Goal: Transaction & Acquisition: Purchase product/service

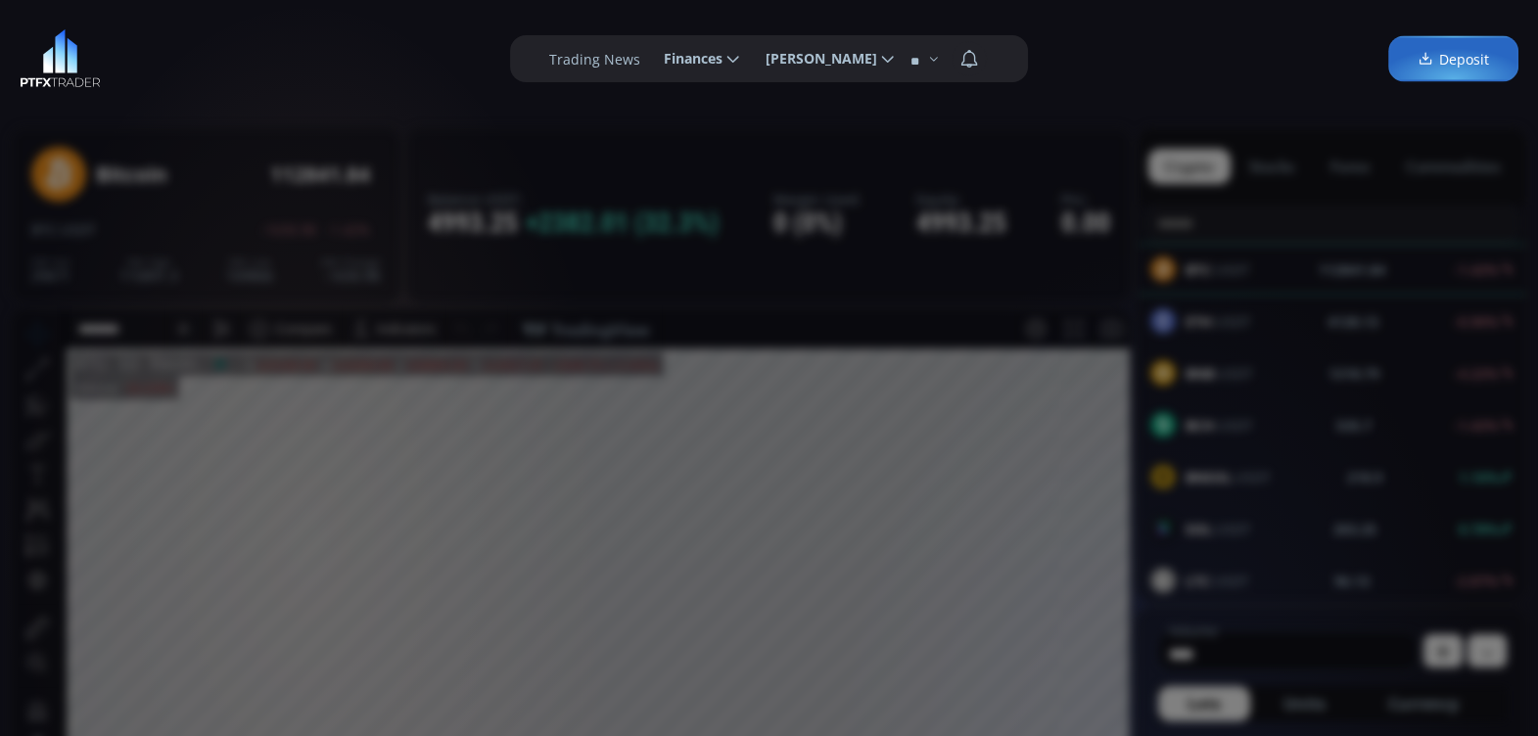
scroll to position [267, 0]
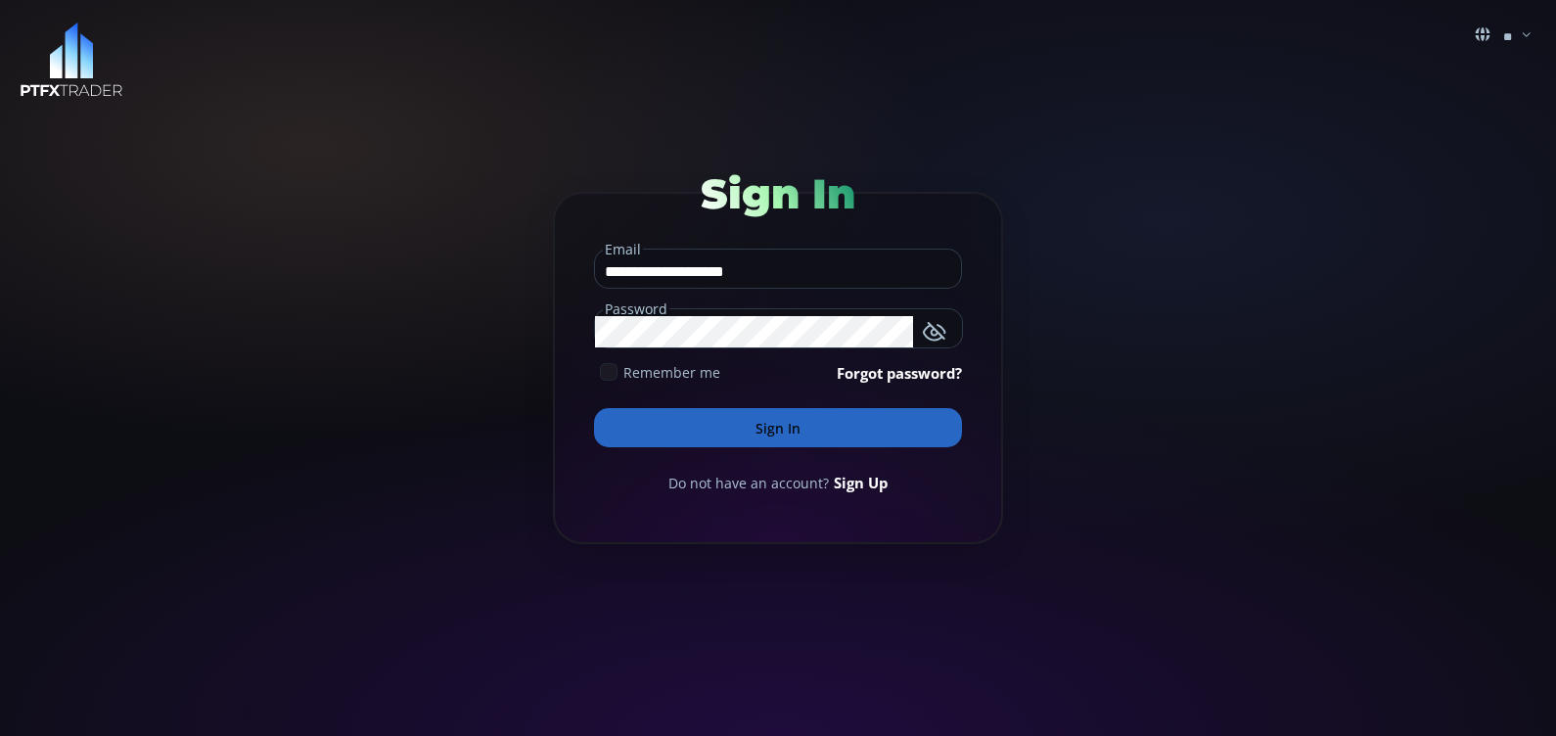
click at [606, 371] on icon at bounding box center [609, 372] width 18 height 18
click at [718, 431] on button "Sign In" at bounding box center [778, 427] width 368 height 39
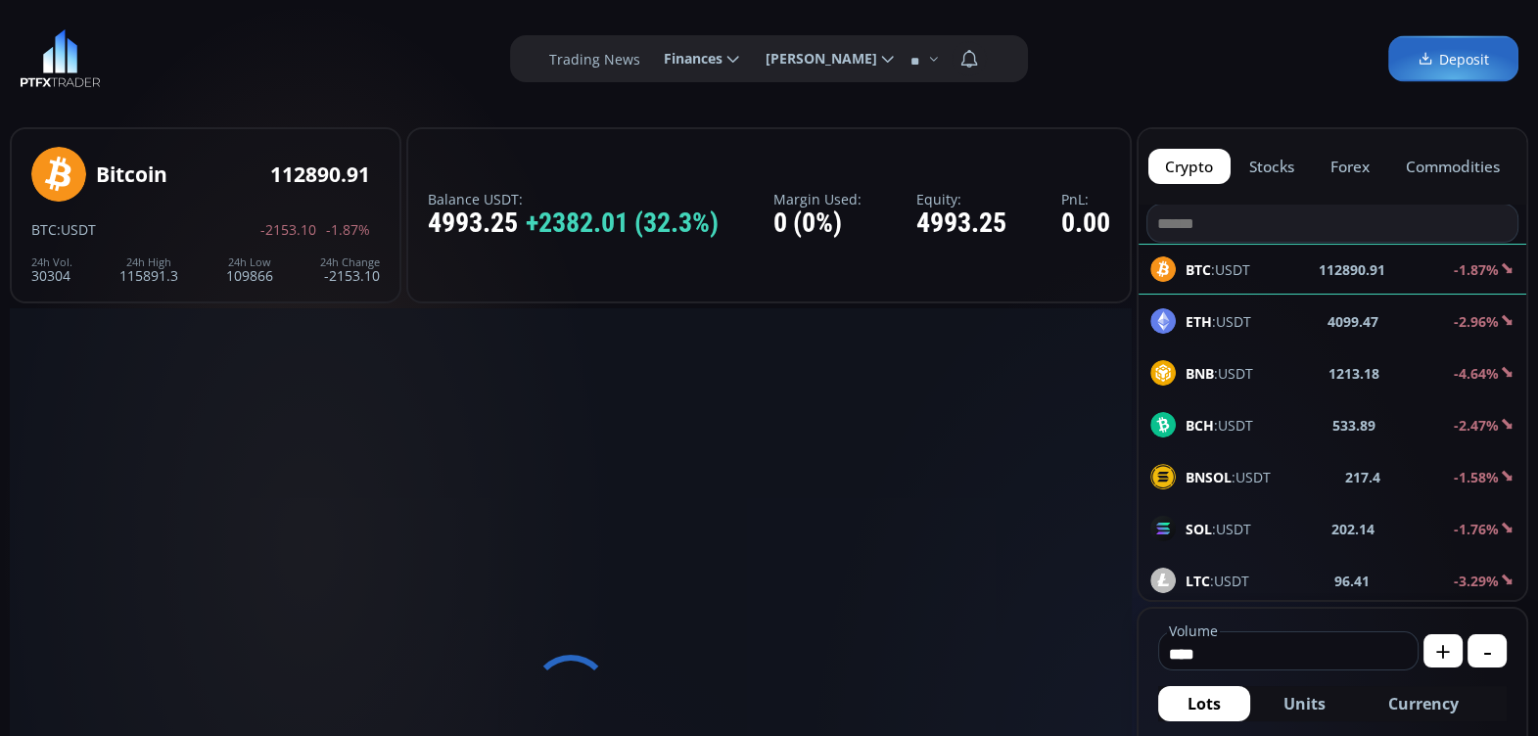
type input "********"
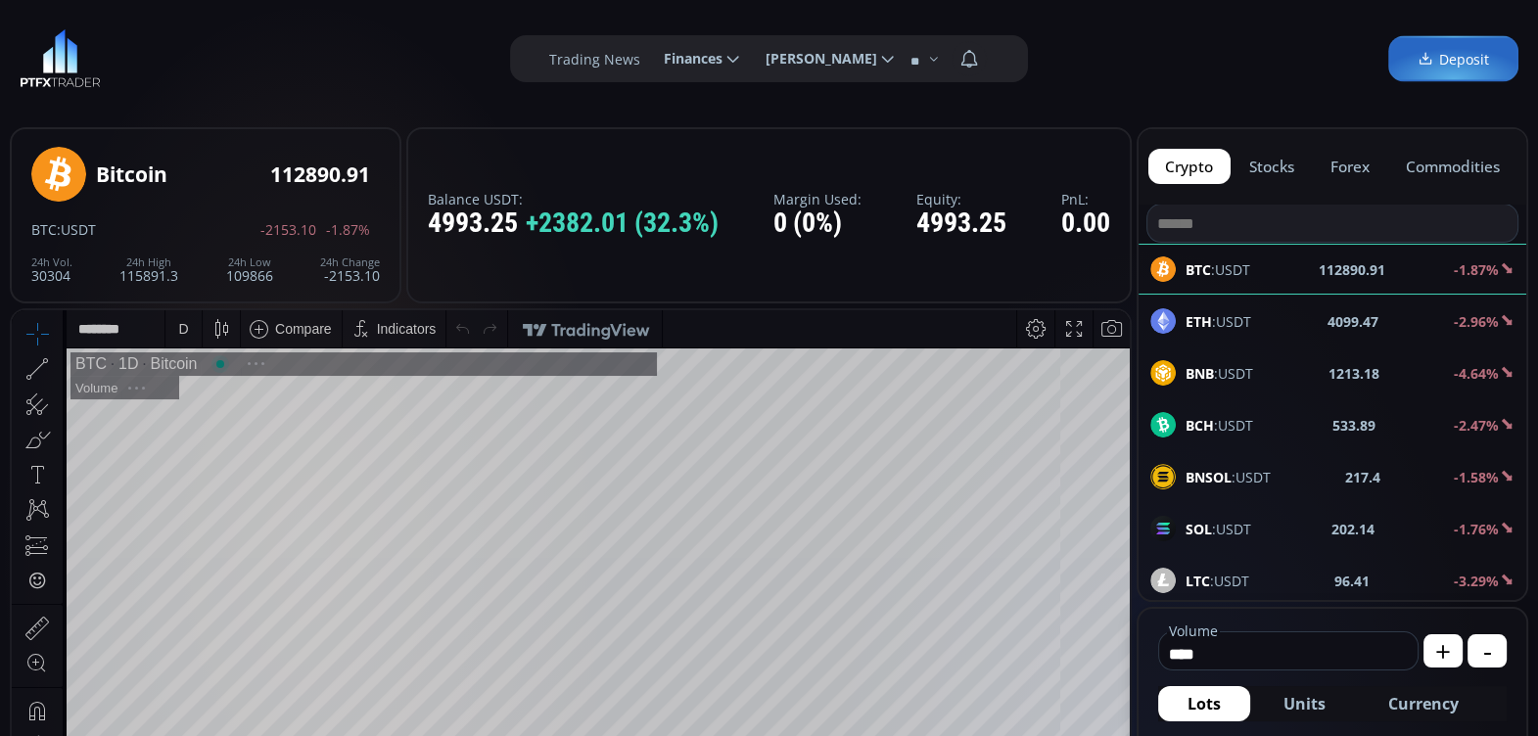
scroll to position [267, 0]
click at [175, 330] on div "D" at bounding box center [183, 328] width 17 height 37
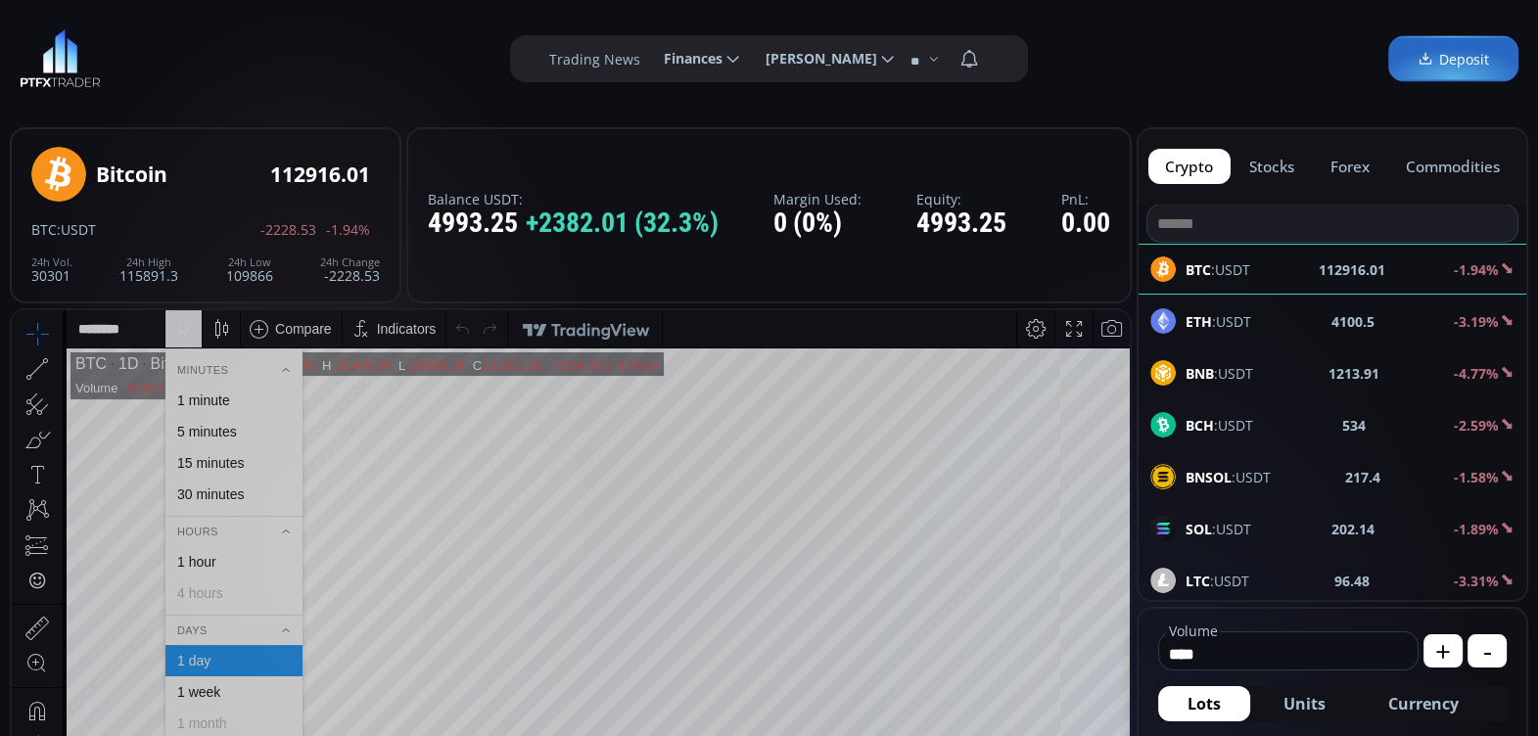
click at [211, 560] on div "1 hour" at bounding box center [196, 562] width 39 height 16
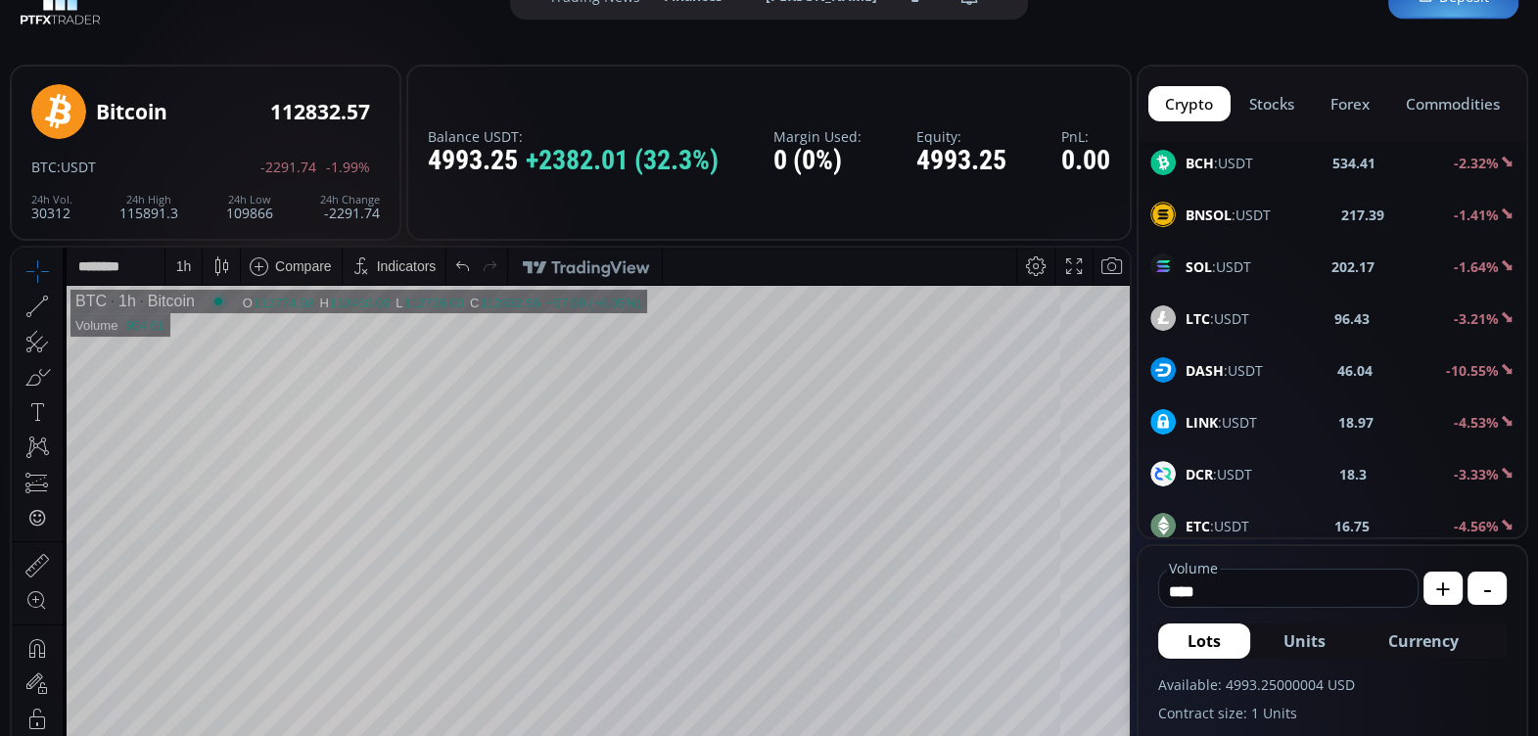
scroll to position [207, 0]
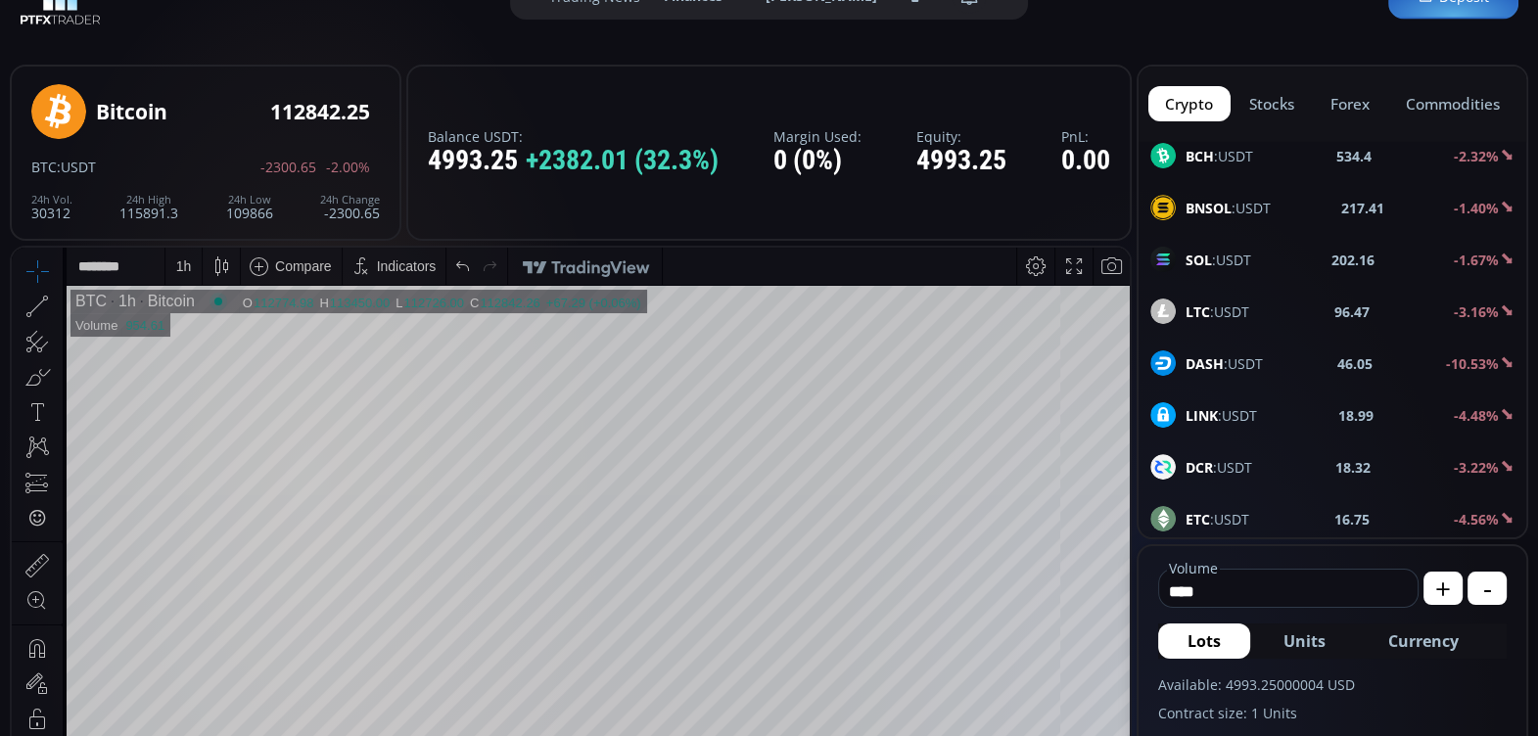
click at [1192, 354] on b "DASH" at bounding box center [1204, 363] width 38 height 19
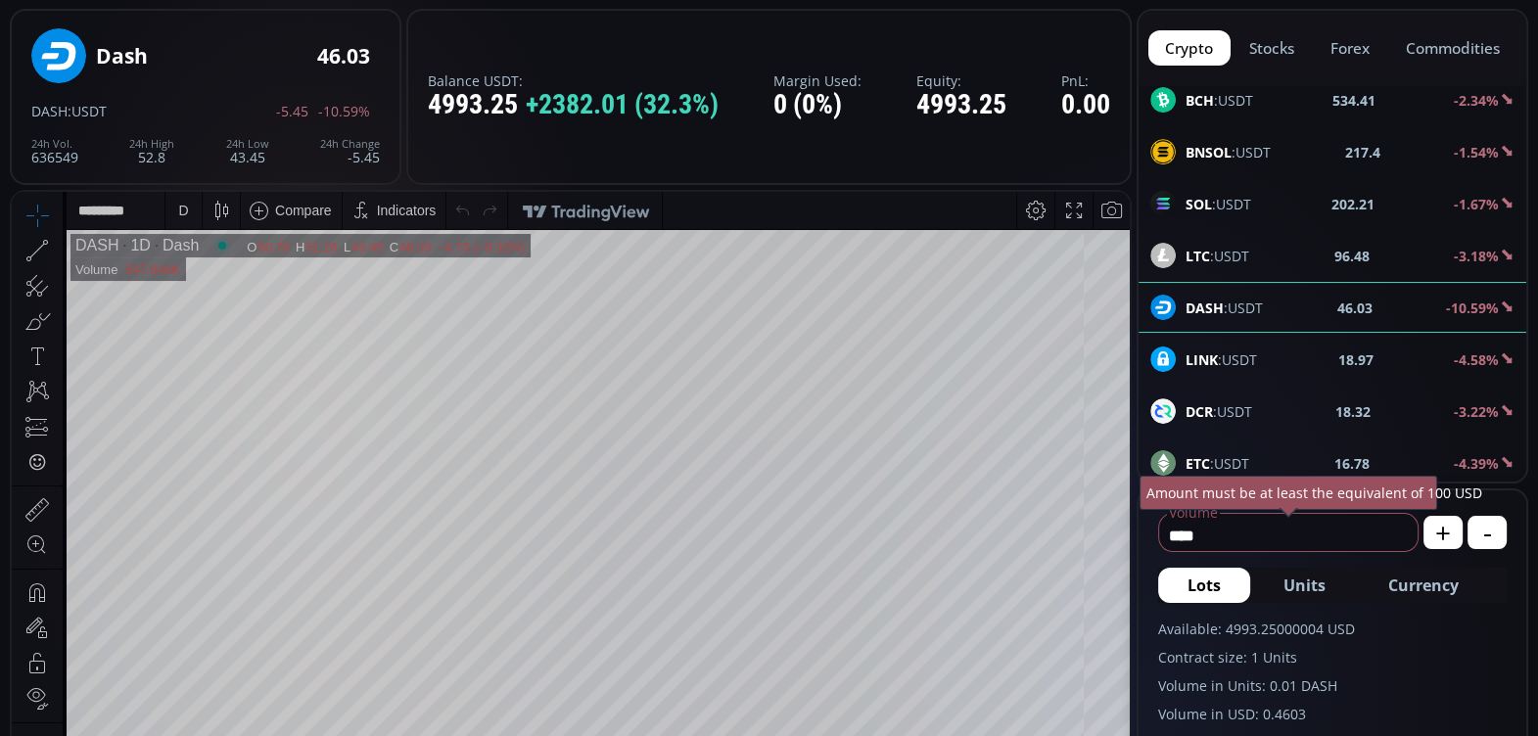
scroll to position [128, 0]
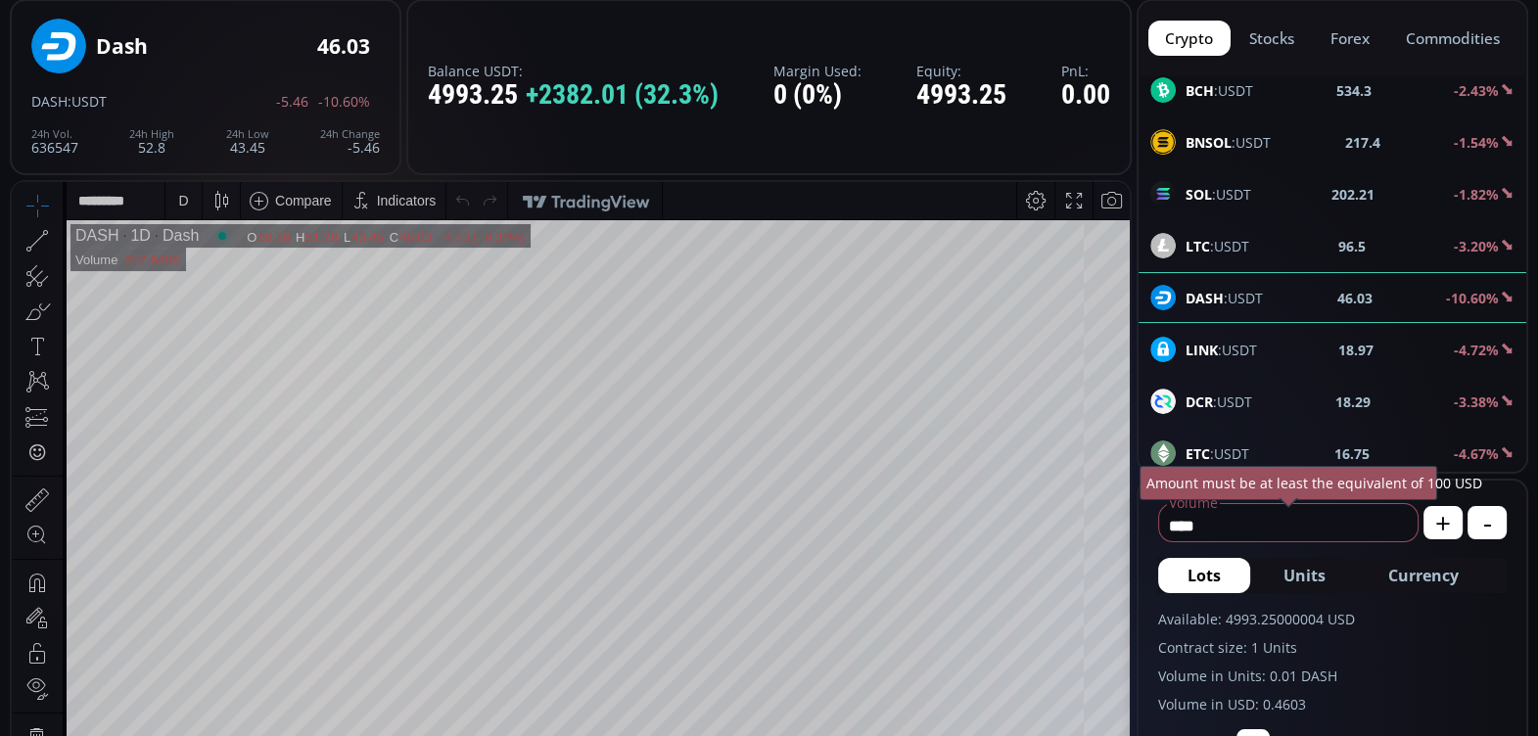
click at [184, 199] on div "D" at bounding box center [183, 201] width 10 height 16
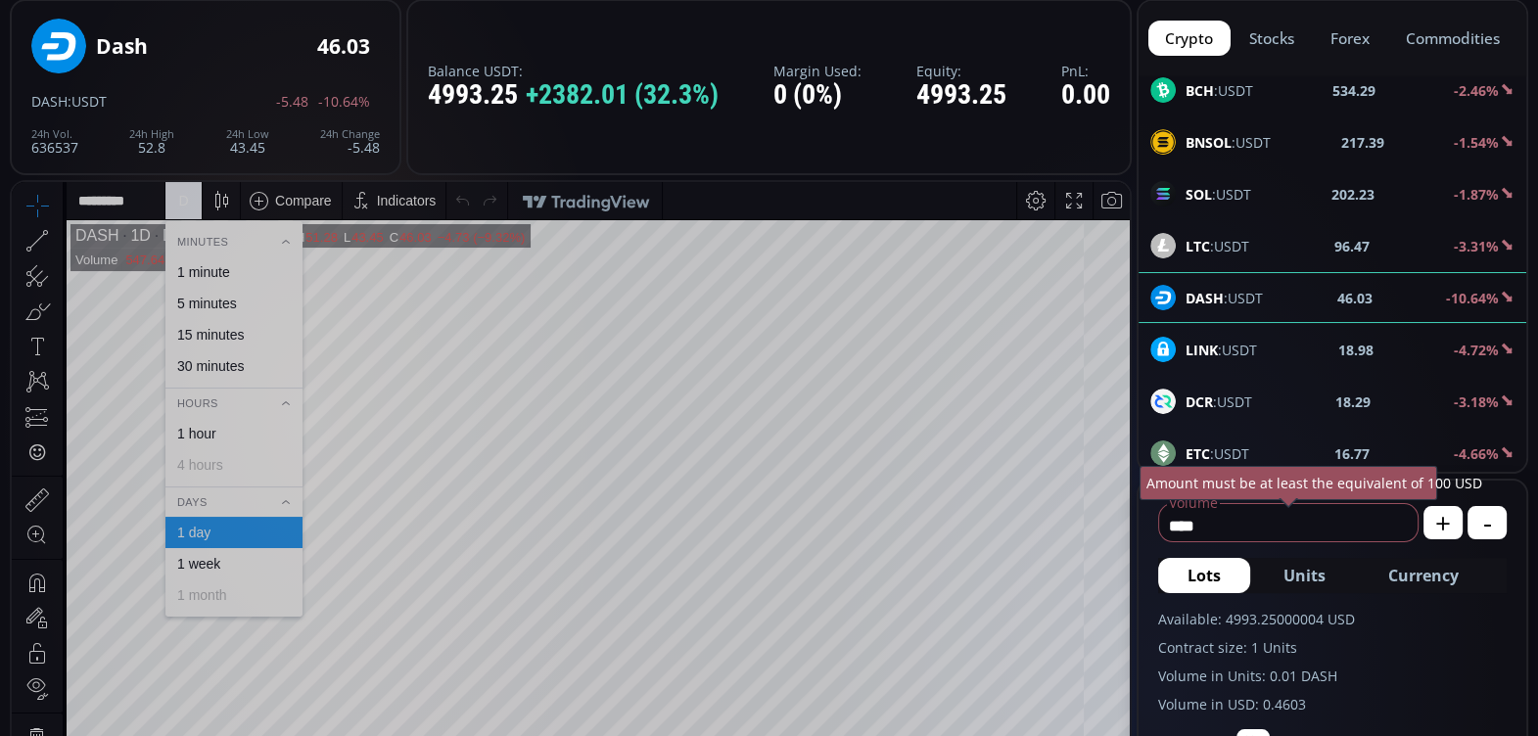
click at [215, 430] on div "1 hour" at bounding box center [196, 434] width 39 height 16
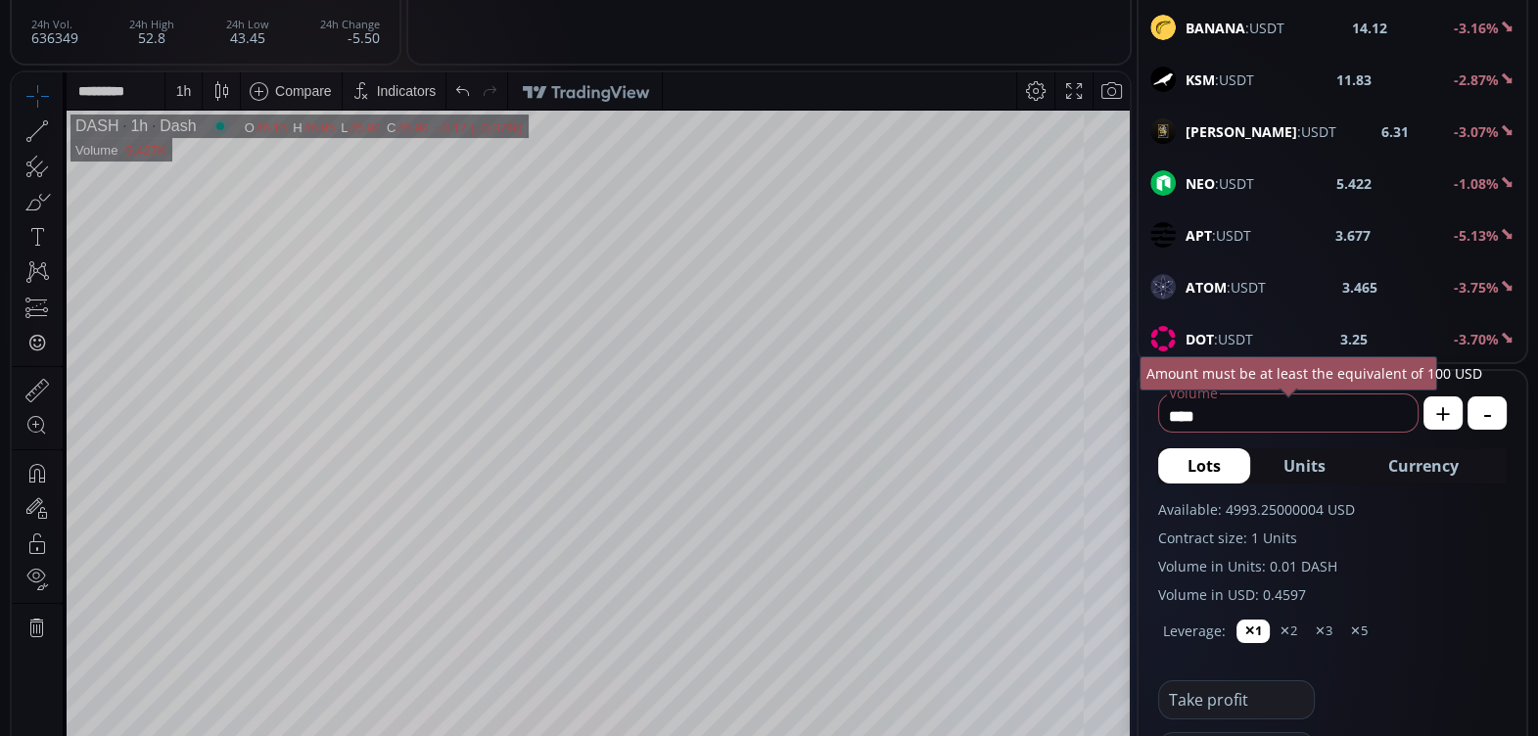
scroll to position [598, 0]
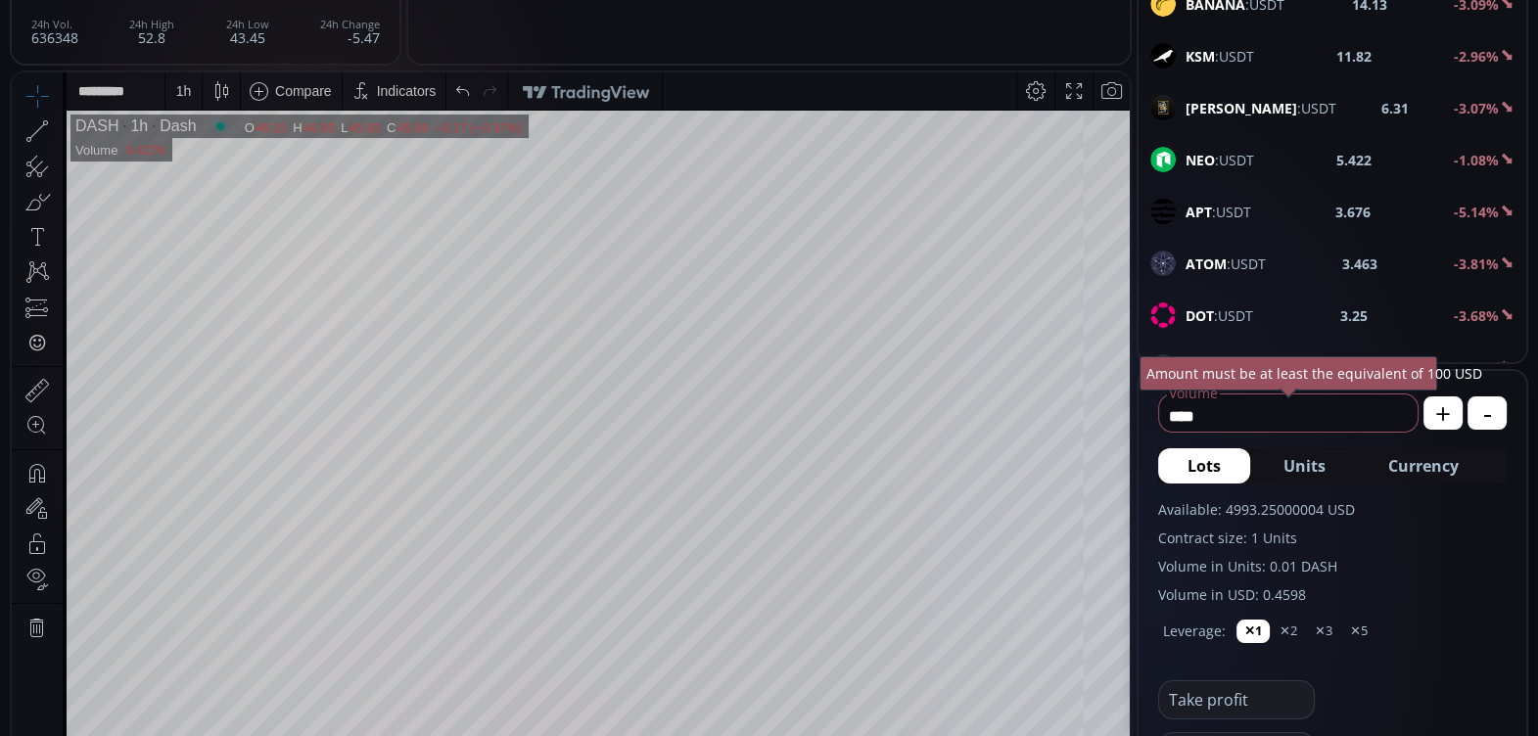
click at [1219, 254] on b "ATOM" at bounding box center [1205, 263] width 41 height 19
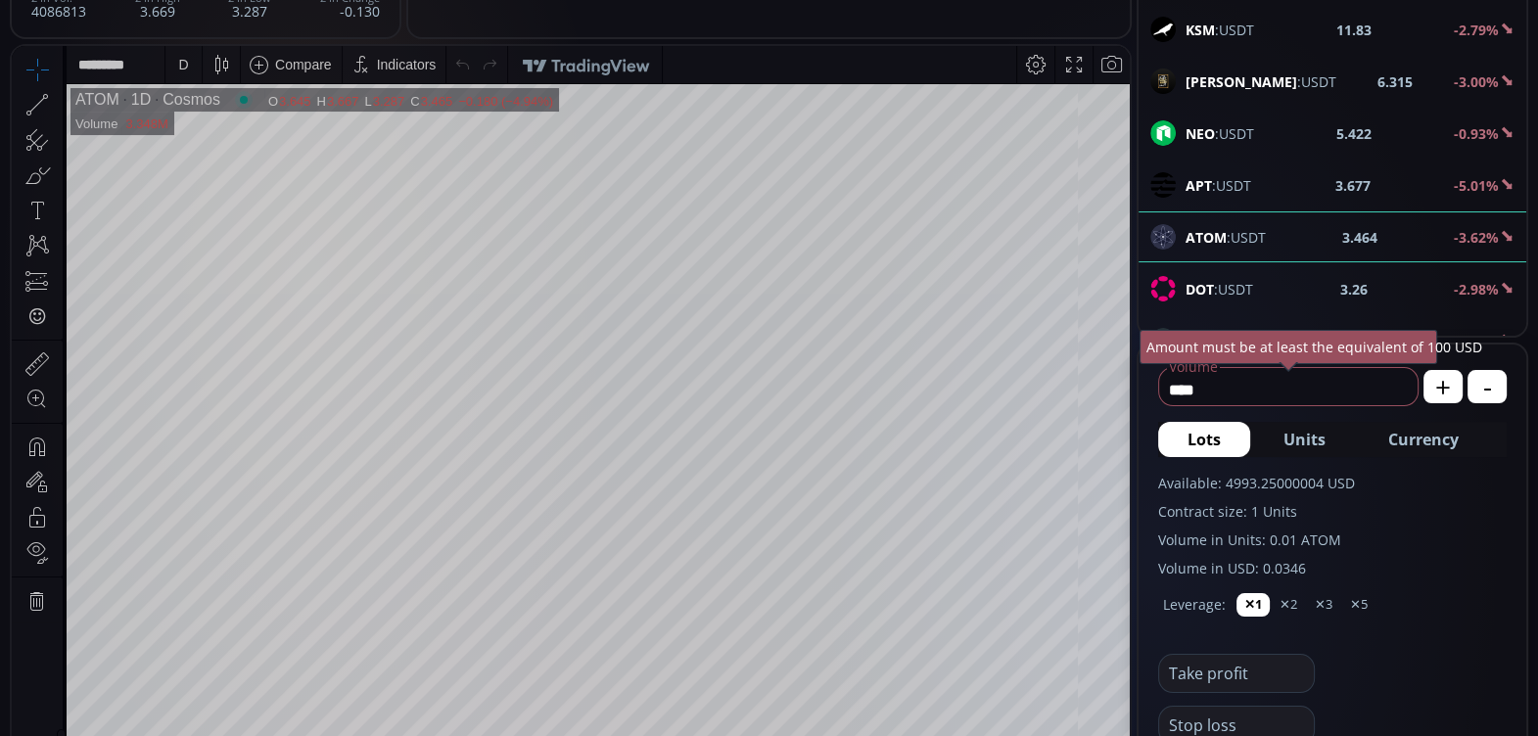
scroll to position [260, 0]
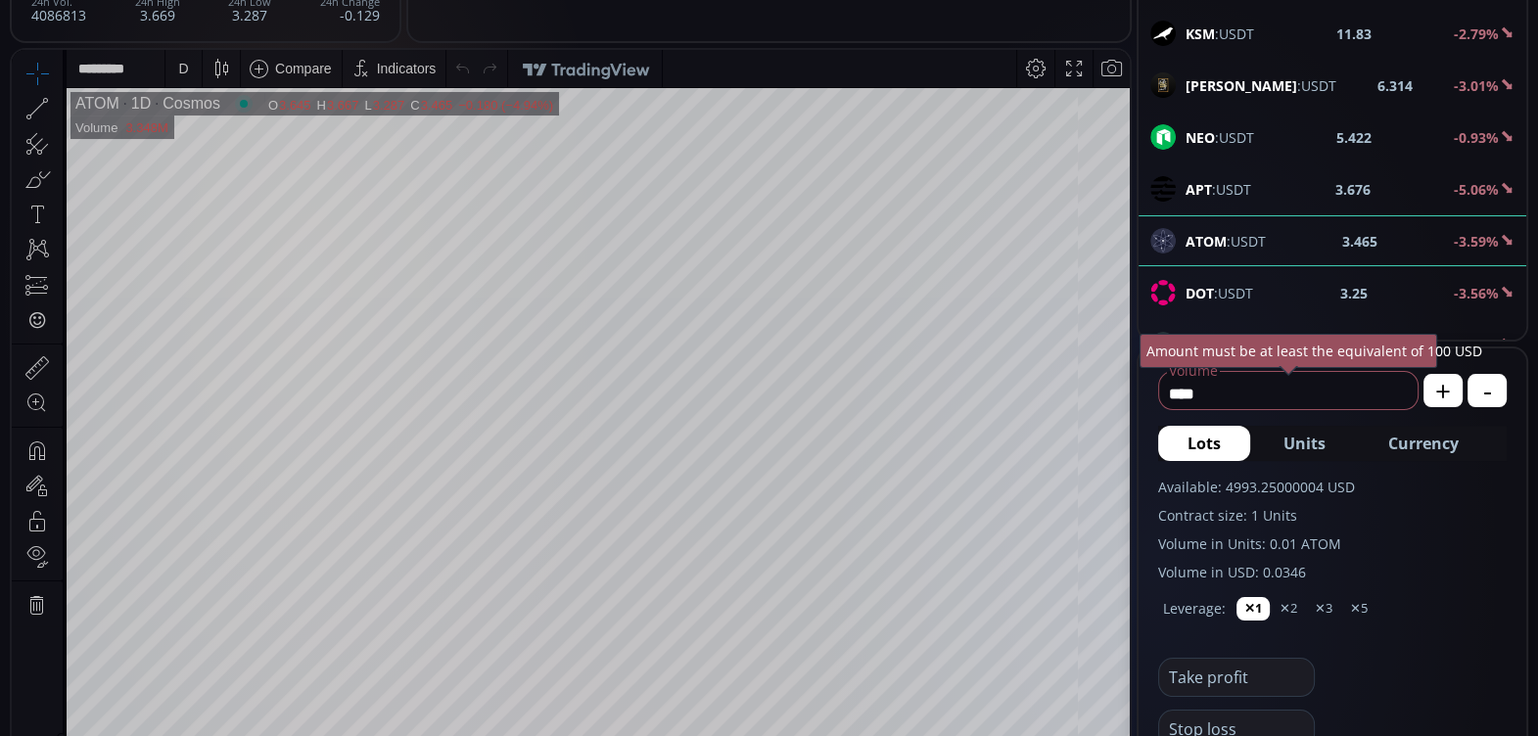
click at [183, 69] on div "D" at bounding box center [183, 69] width 10 height 16
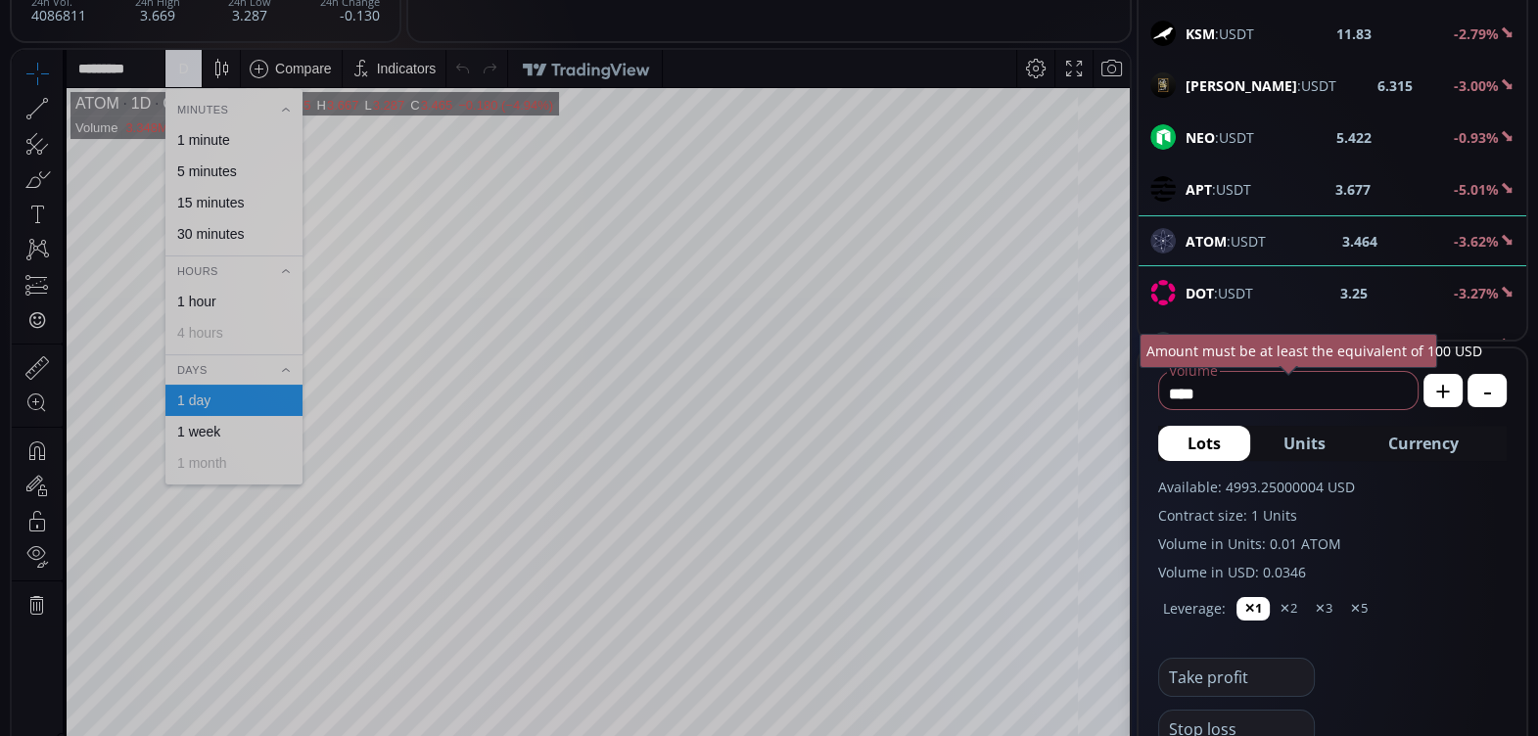
click at [235, 298] on div "1 hour" at bounding box center [232, 302] width 119 height 16
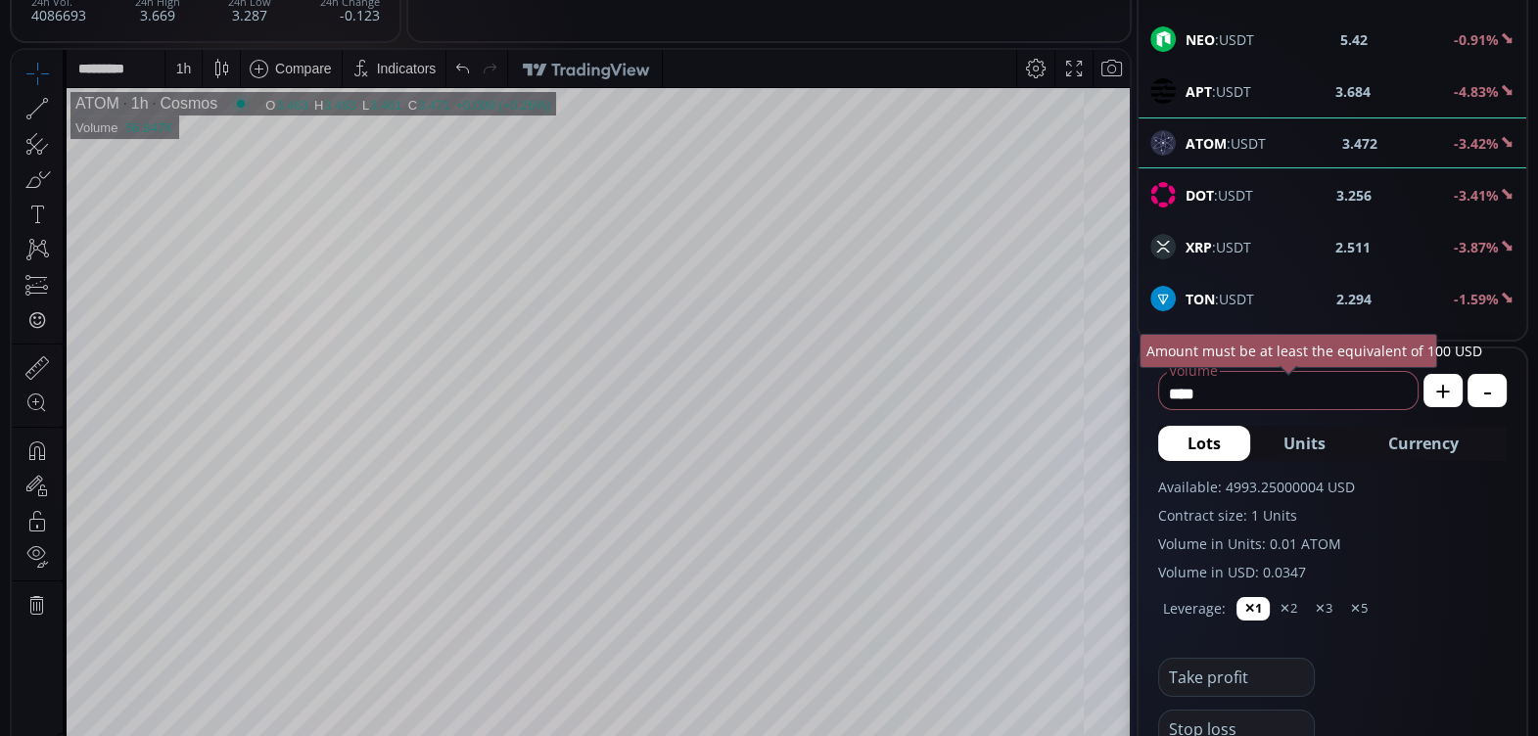
scroll to position [745, 0]
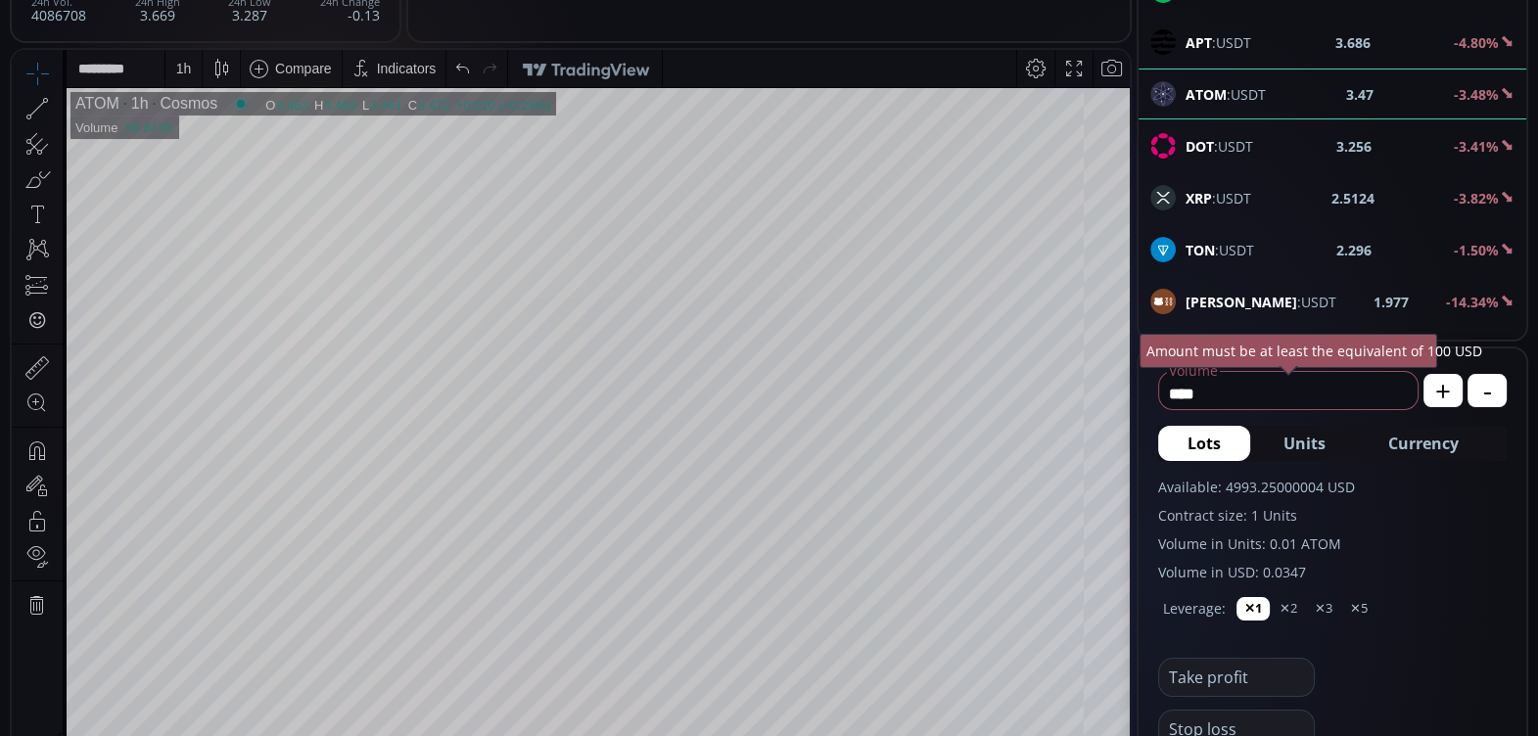
click at [1241, 188] on span "XRP :USDT" at bounding box center [1218, 198] width 66 height 21
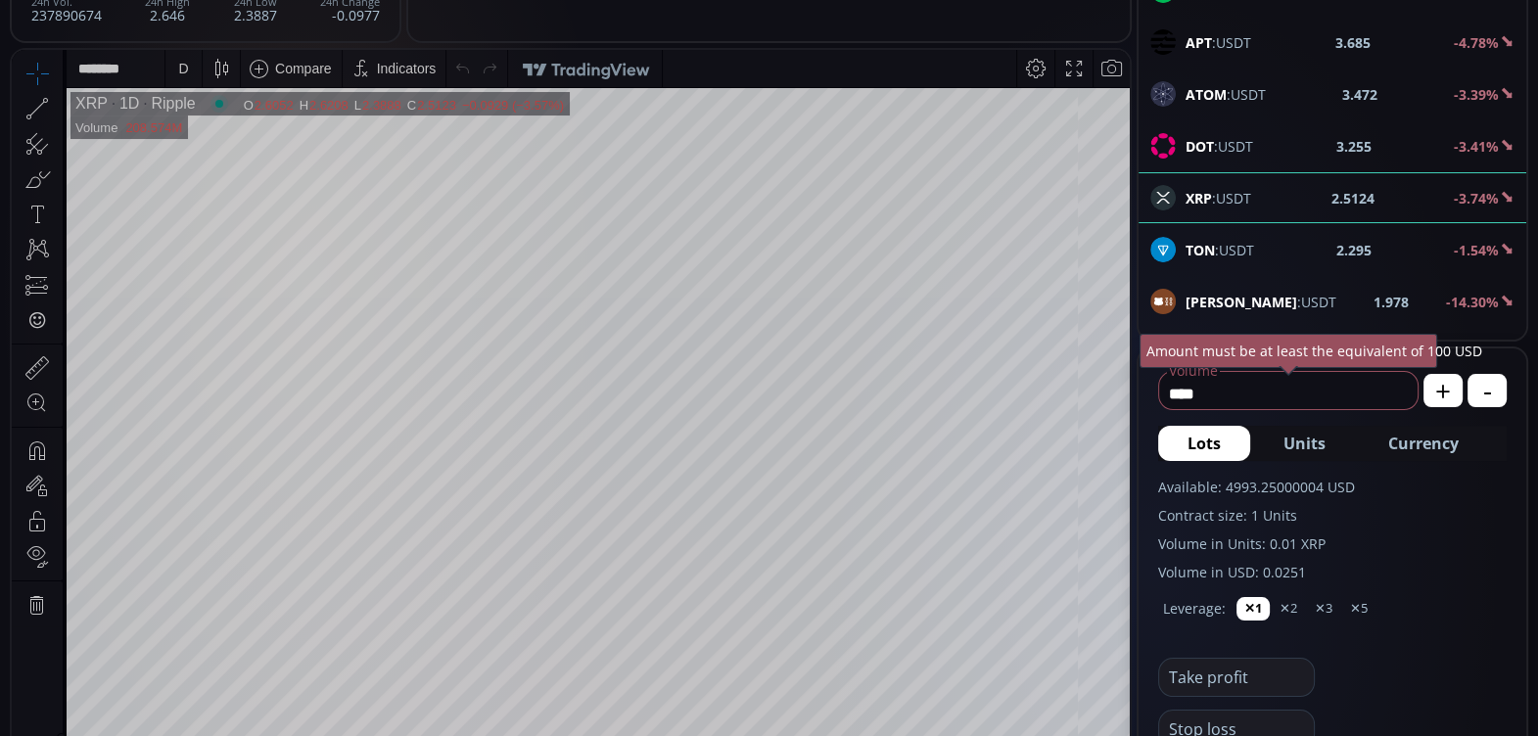
click at [179, 75] on div "D" at bounding box center [183, 69] width 10 height 16
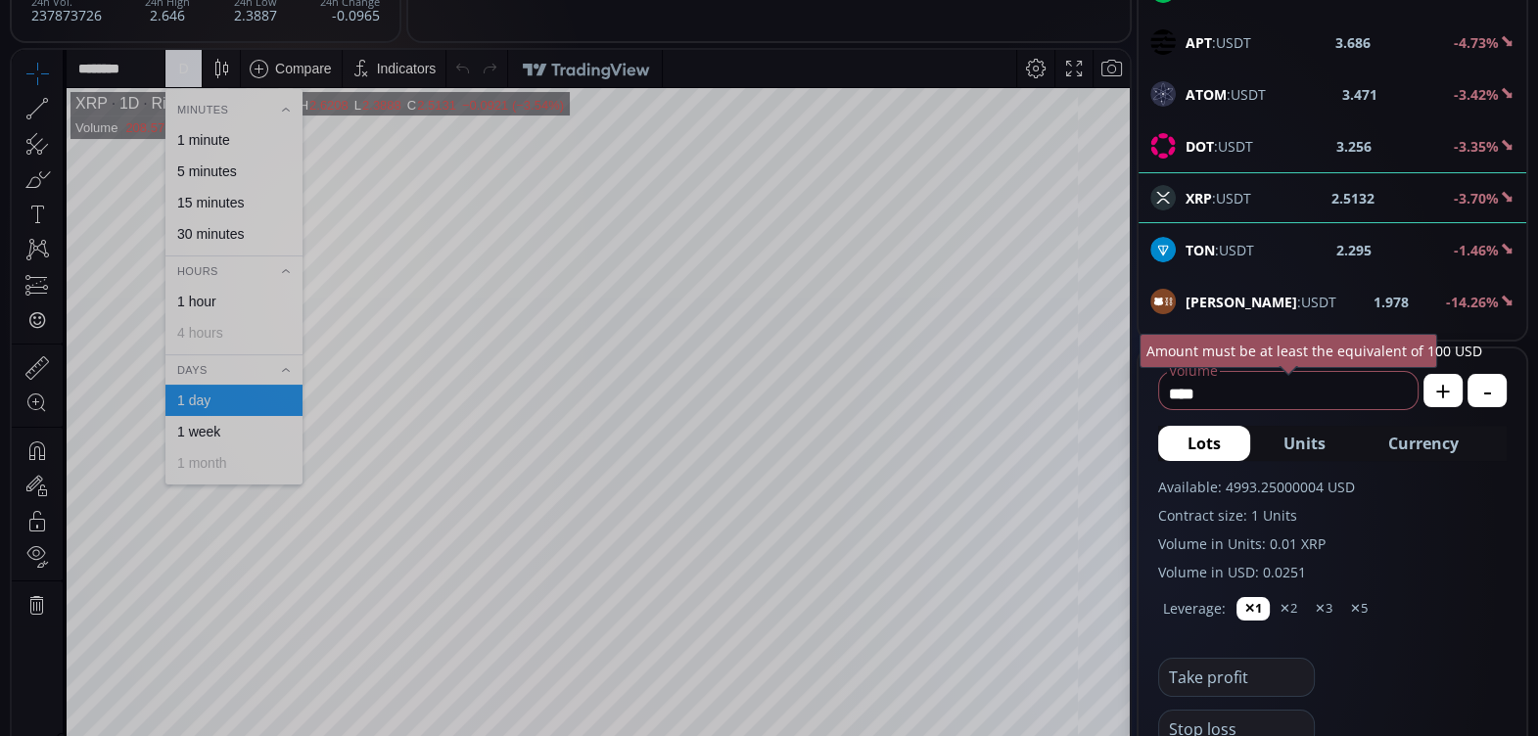
click at [237, 296] on div "1 hour" at bounding box center [232, 302] width 119 height 16
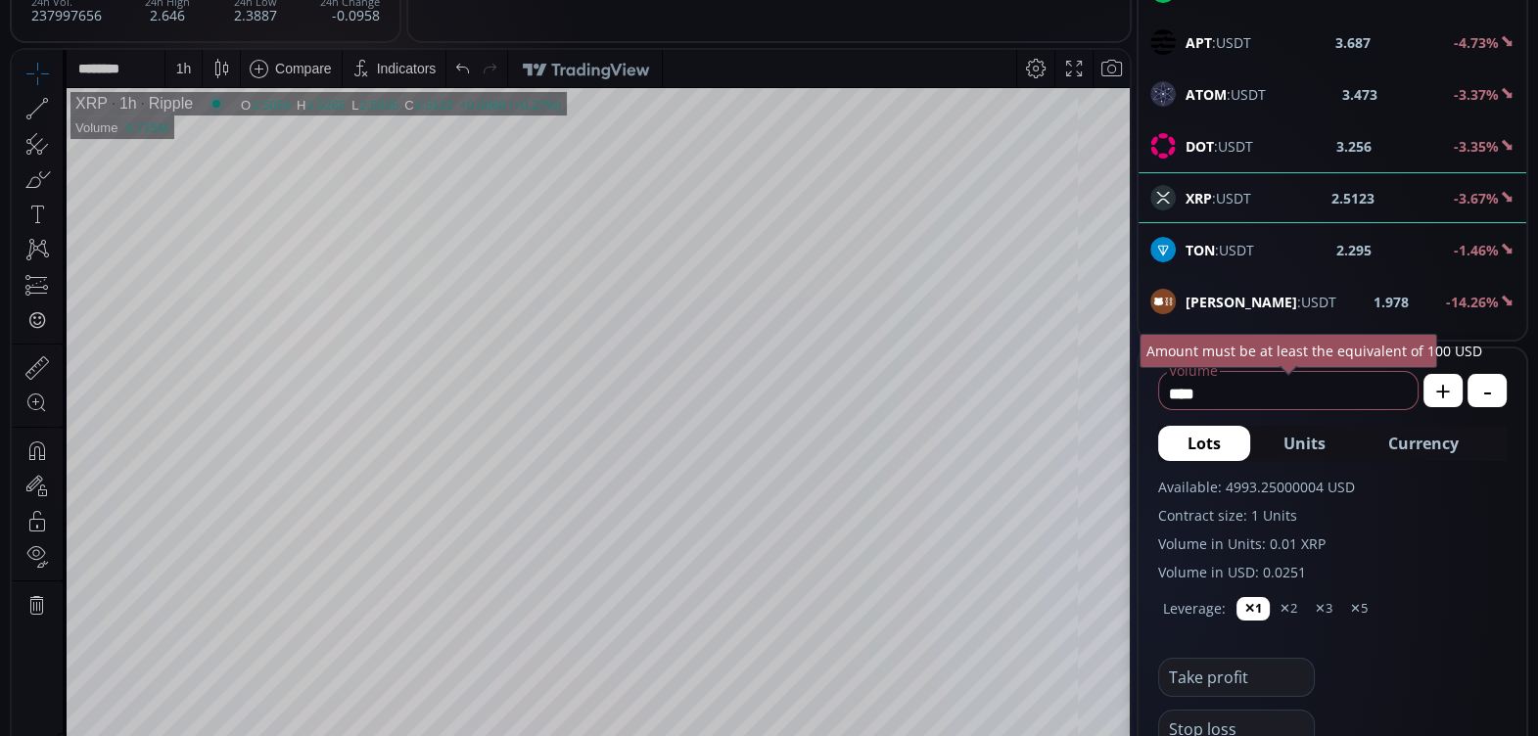
click at [1204, 293] on b "[PERSON_NAME]" at bounding box center [1241, 302] width 112 height 19
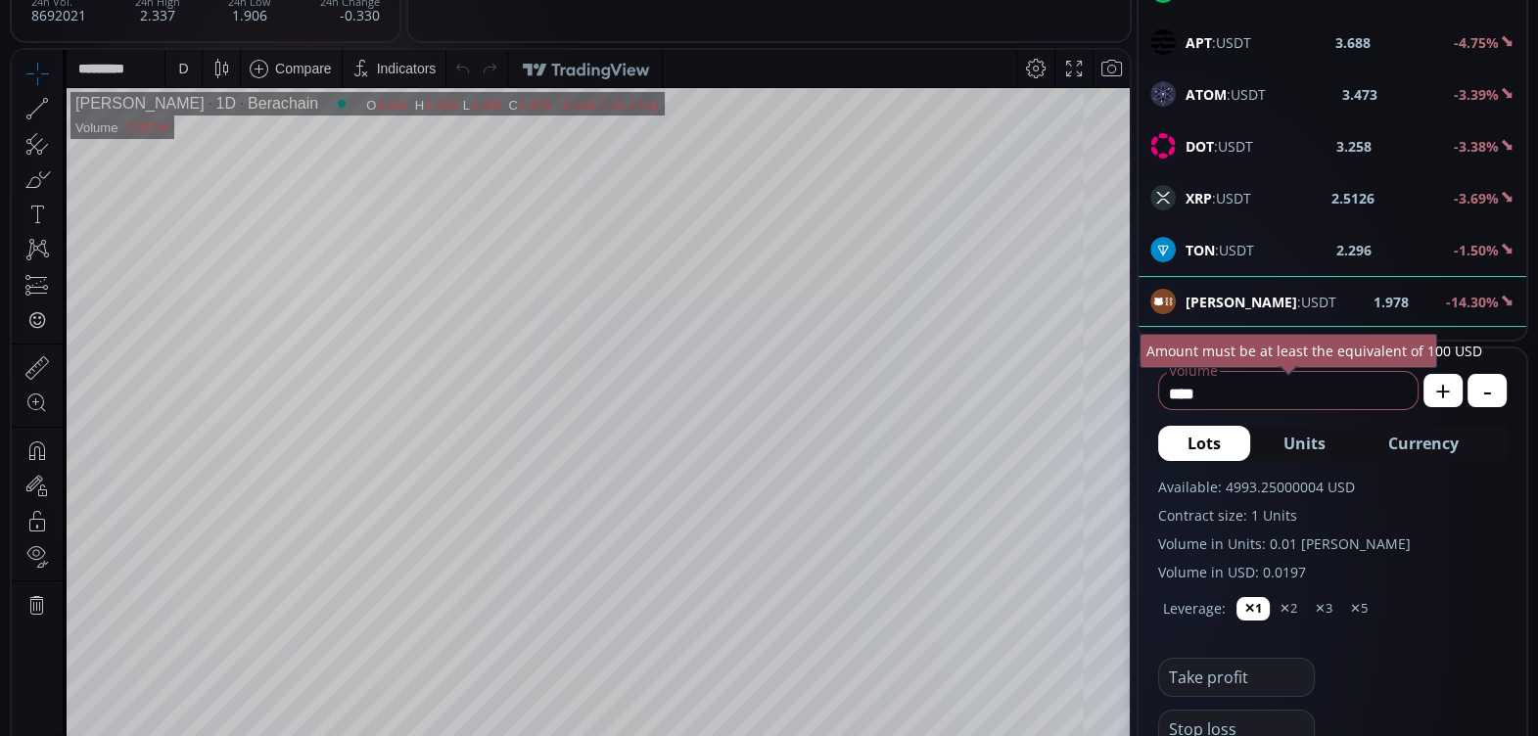
click at [183, 69] on div "D" at bounding box center [183, 69] width 10 height 16
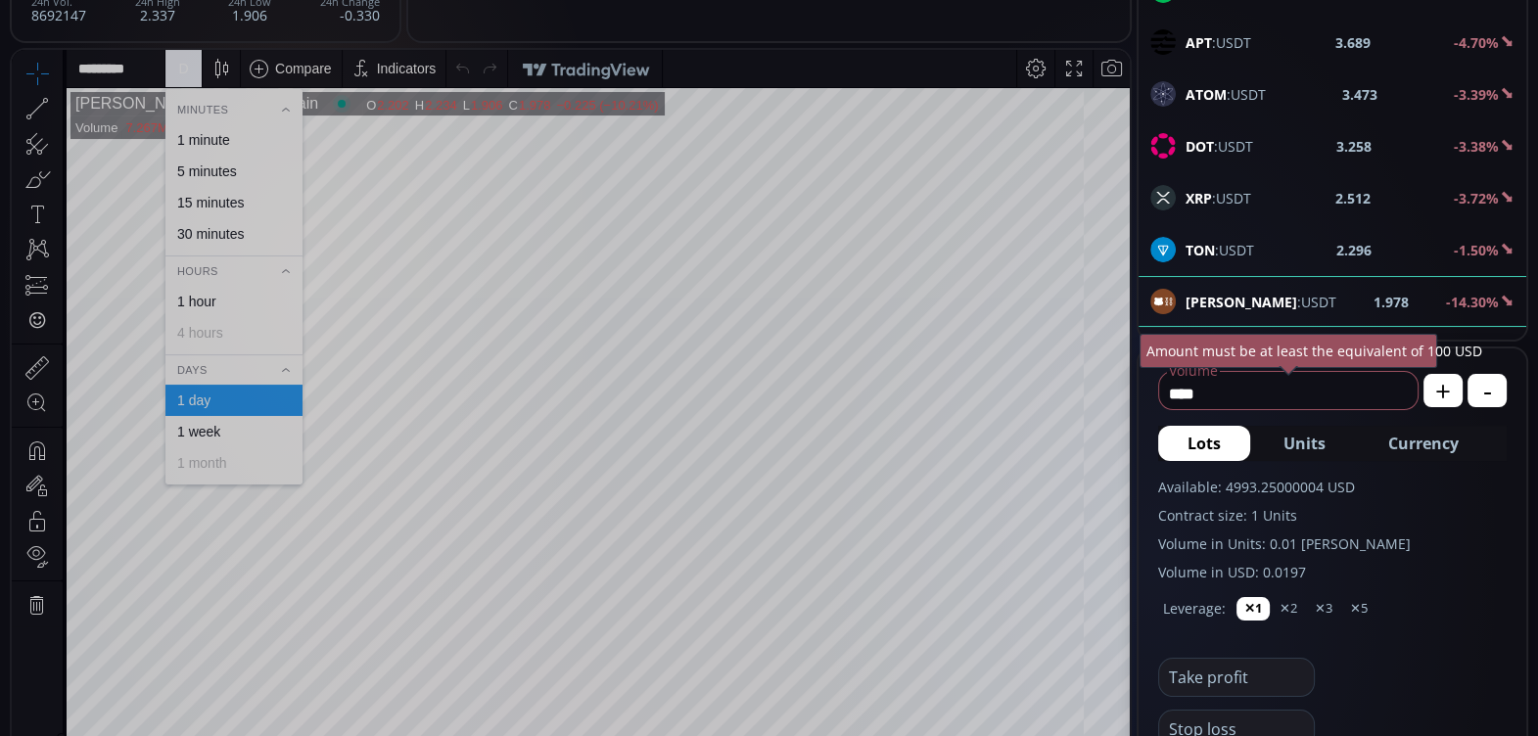
click at [203, 300] on div "1 hour" at bounding box center [196, 302] width 39 height 16
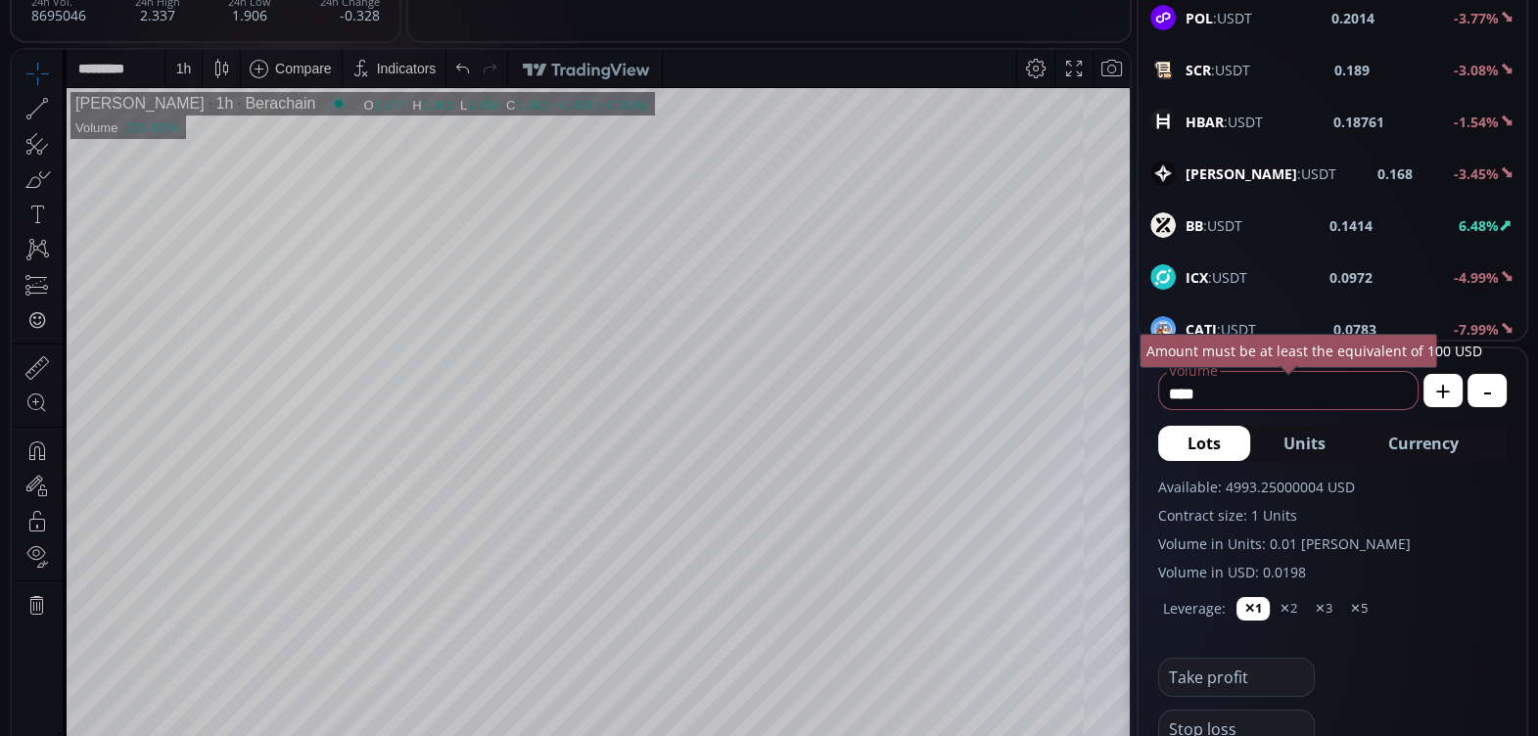
scroll to position [2115, 0]
